Goal: Task Accomplishment & Management: Use online tool/utility

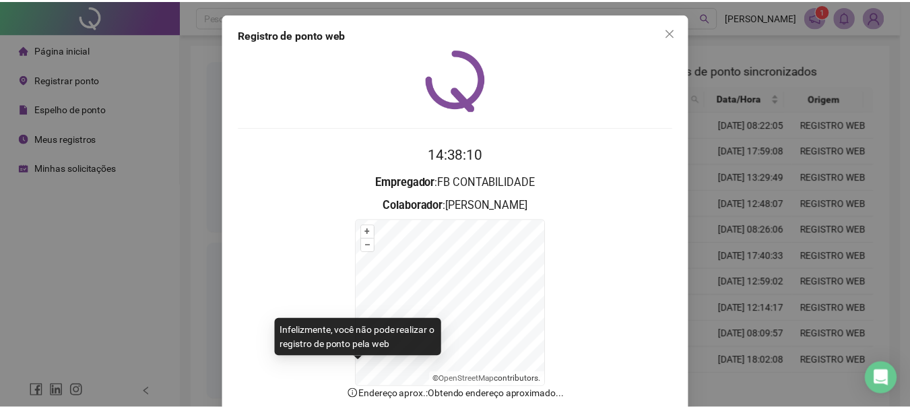
scroll to position [84, 0]
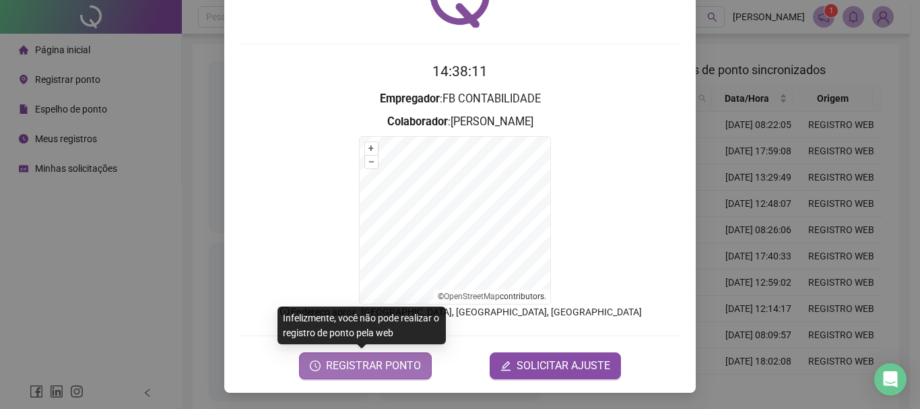
click at [353, 375] on button "REGISTRAR PONTO" at bounding box center [365, 365] width 133 height 27
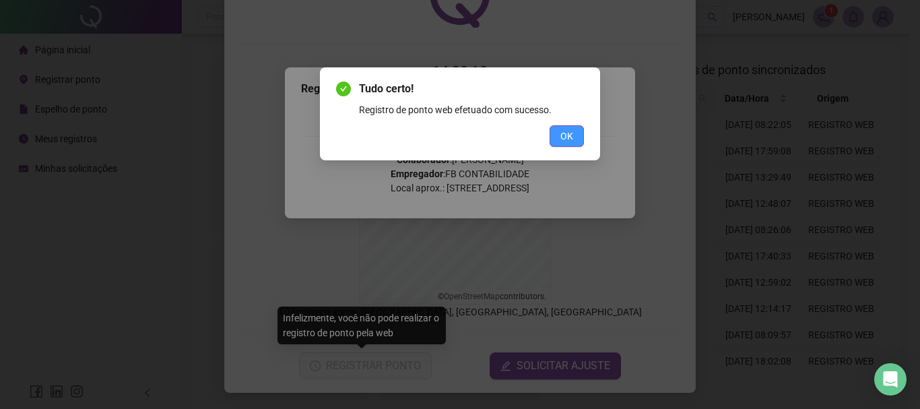
click at [551, 134] on button "OK" at bounding box center [567, 136] width 34 height 22
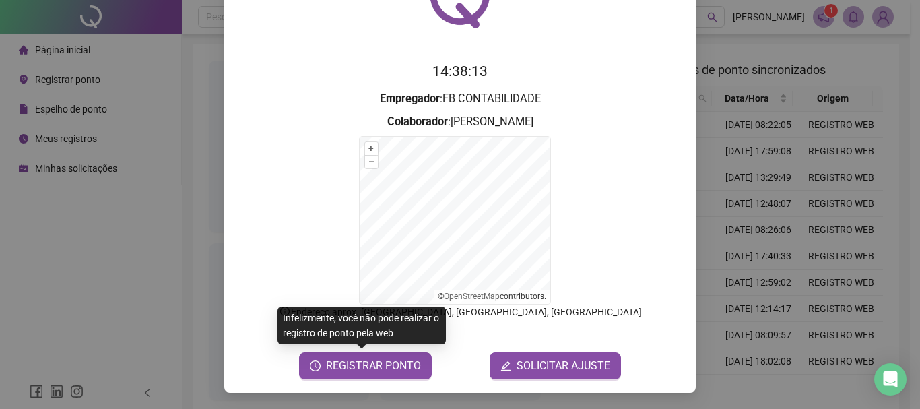
click at [94, 321] on div "Registro de ponto web 14:38:13 Empregador : FB CONTABILIDADE Colaborador : [PER…" at bounding box center [460, 204] width 920 height 409
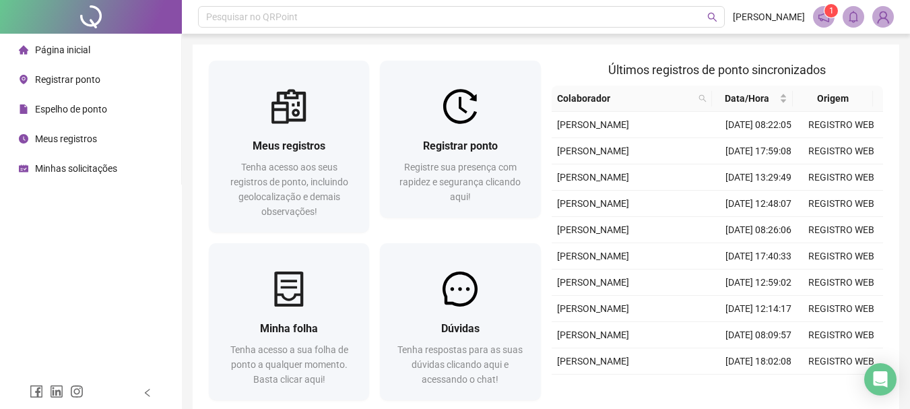
click at [86, 179] on div "Minhas solicitações" at bounding box center [68, 168] width 98 height 27
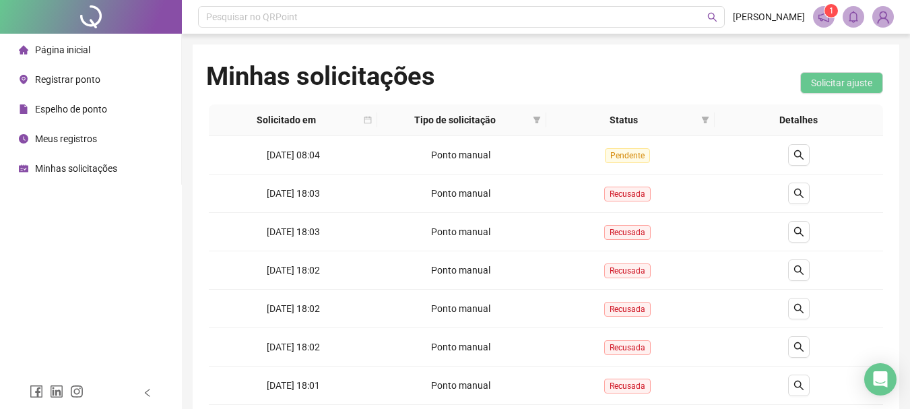
click at [71, 47] on span "Página inicial" at bounding box center [62, 49] width 55 height 11
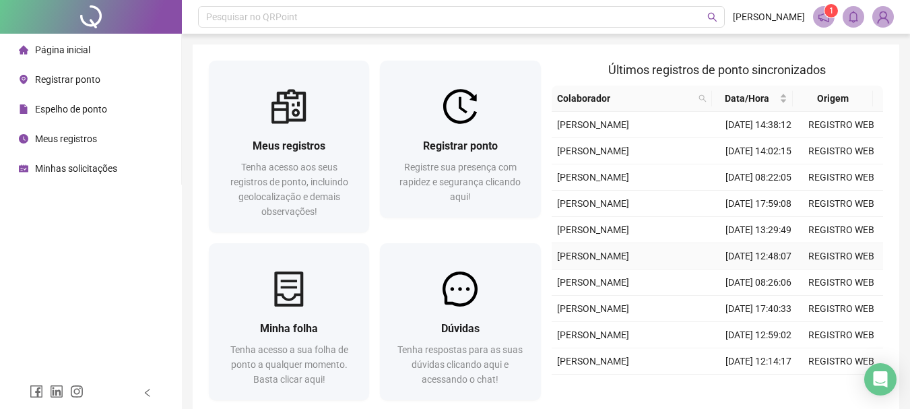
click at [695, 269] on td "[PERSON_NAME]" at bounding box center [635, 256] width 166 height 26
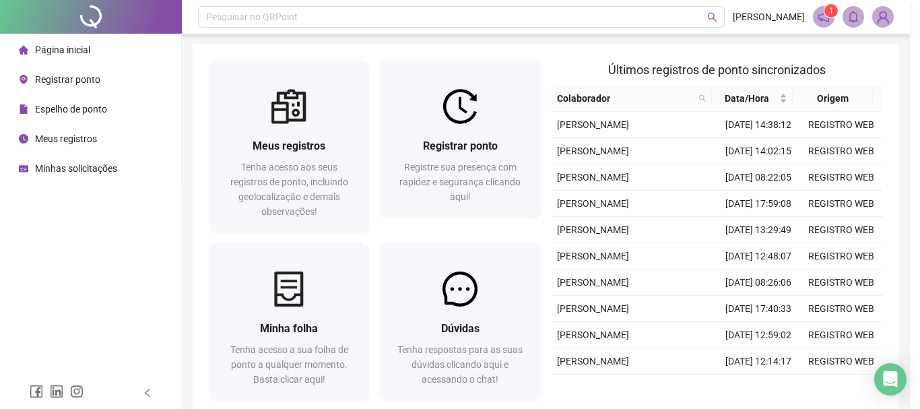
type input "**********"
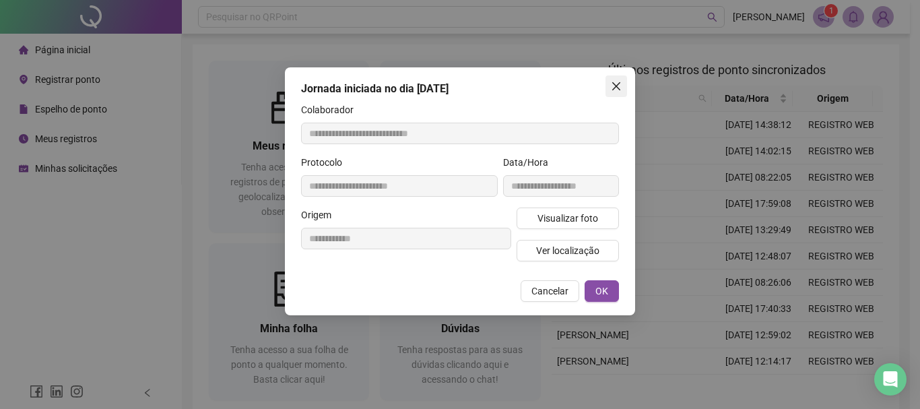
click at [613, 90] on icon "close" at bounding box center [616, 86] width 8 height 8
